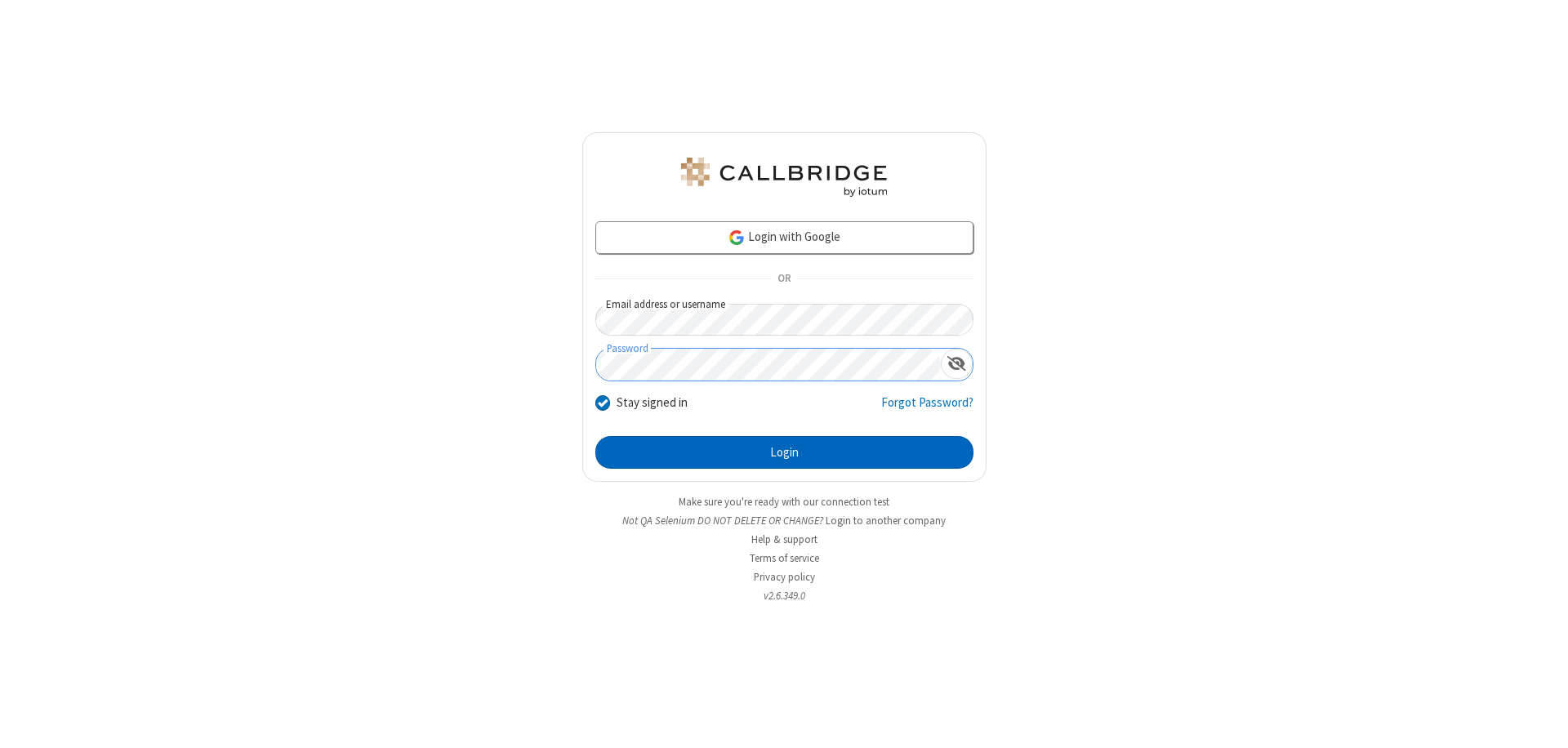
click at [784, 452] on button "Login" at bounding box center [785, 452] width 378 height 32
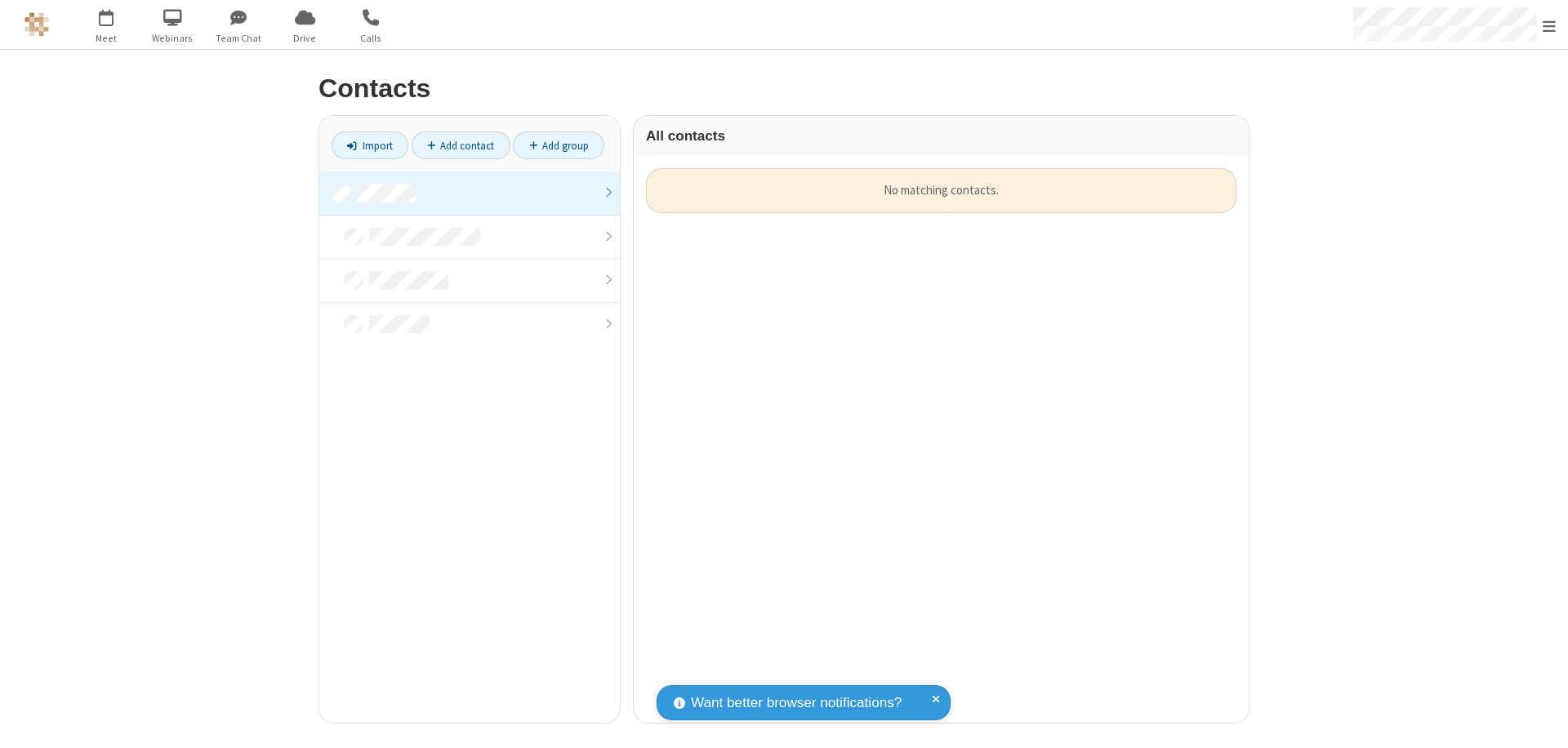
scroll to position [555, 603]
click at [470, 192] on link at bounding box center [470, 193] width 301 height 44
click at [461, 145] on link "Add contact" at bounding box center [461, 145] width 99 height 28
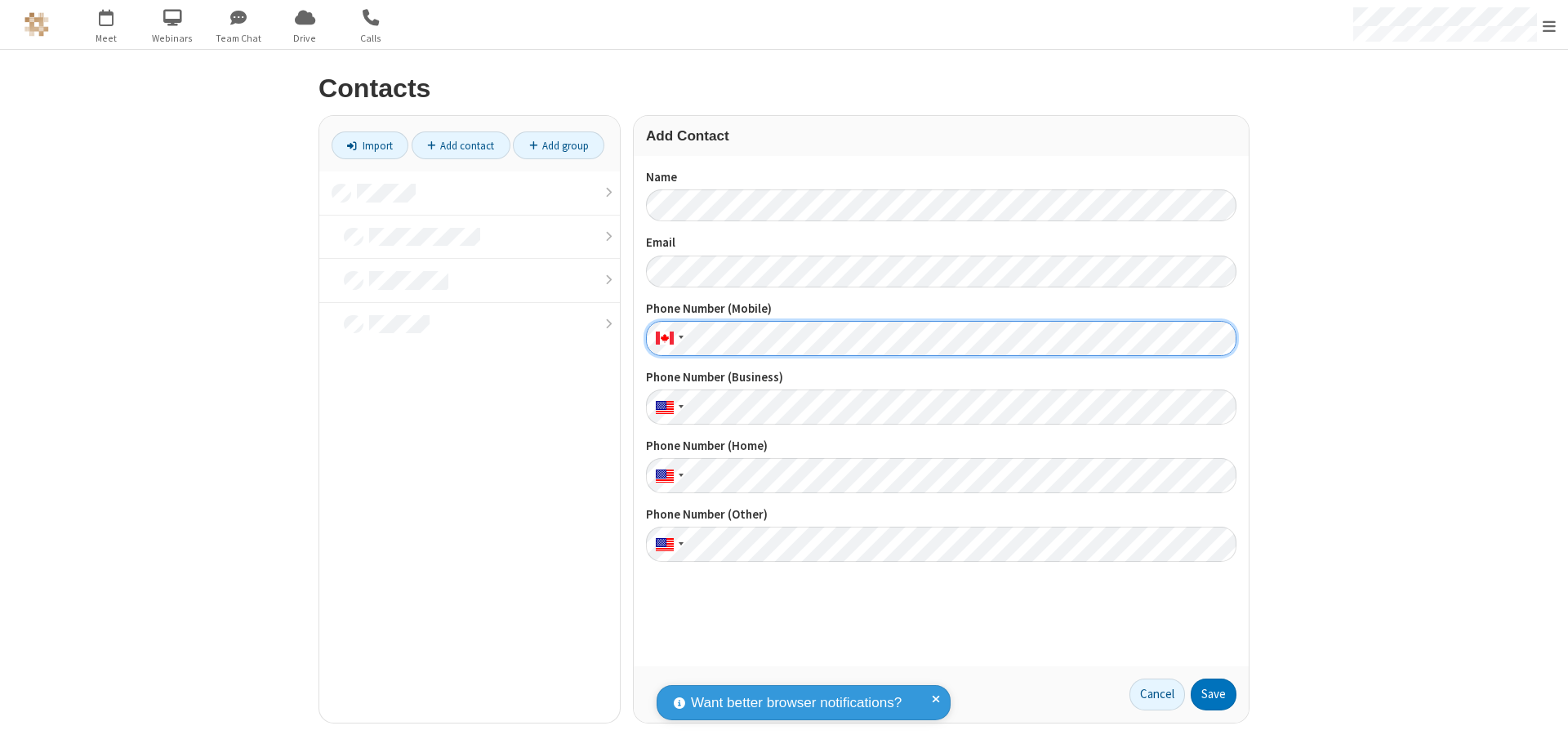
click at [1214, 695] on button "Save" at bounding box center [1214, 695] width 46 height 32
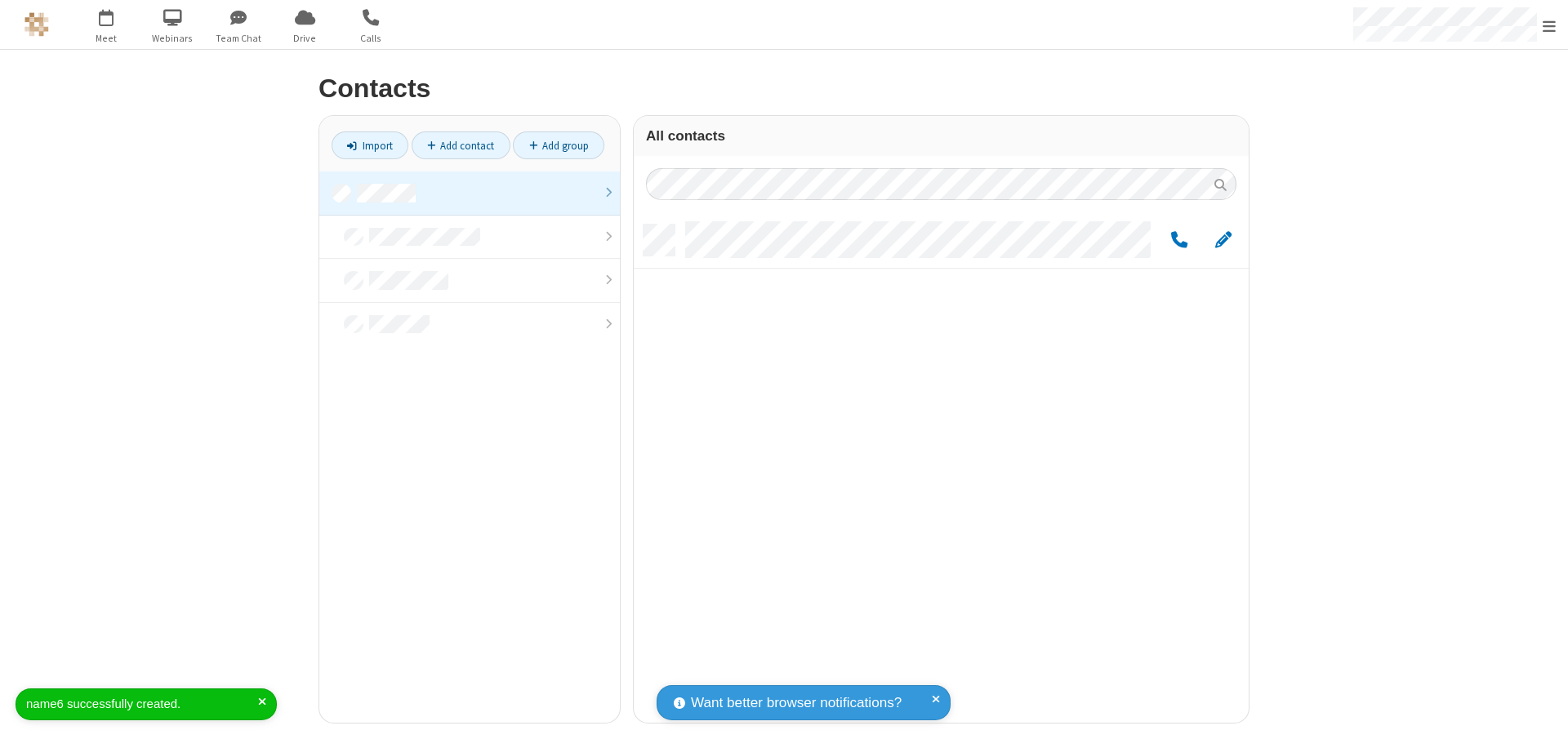
scroll to position [498, 603]
